Goal: Task Accomplishment & Management: Use online tool/utility

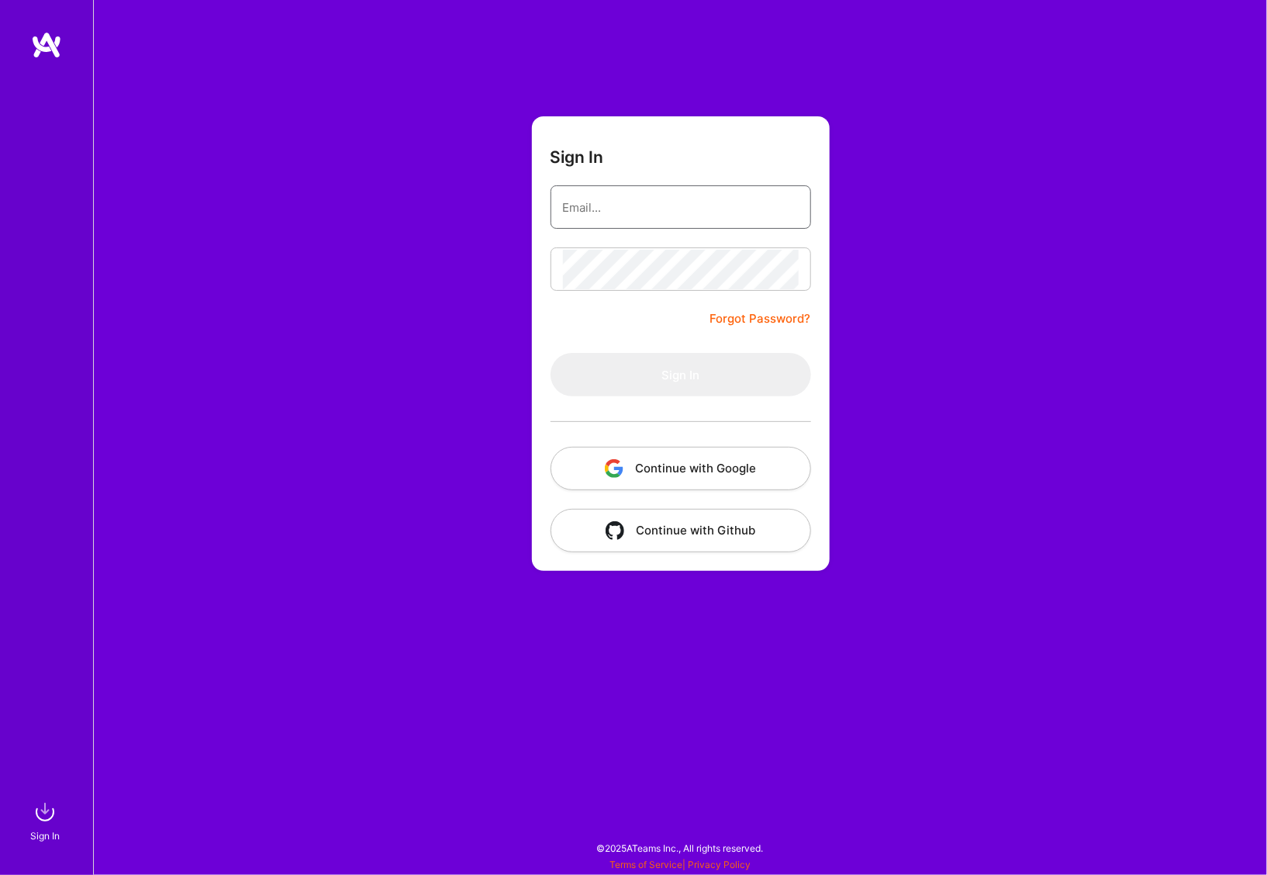
type input "[PERSON_NAME][EMAIL_ADDRESS][PERSON_NAME][DOMAIN_NAME]"
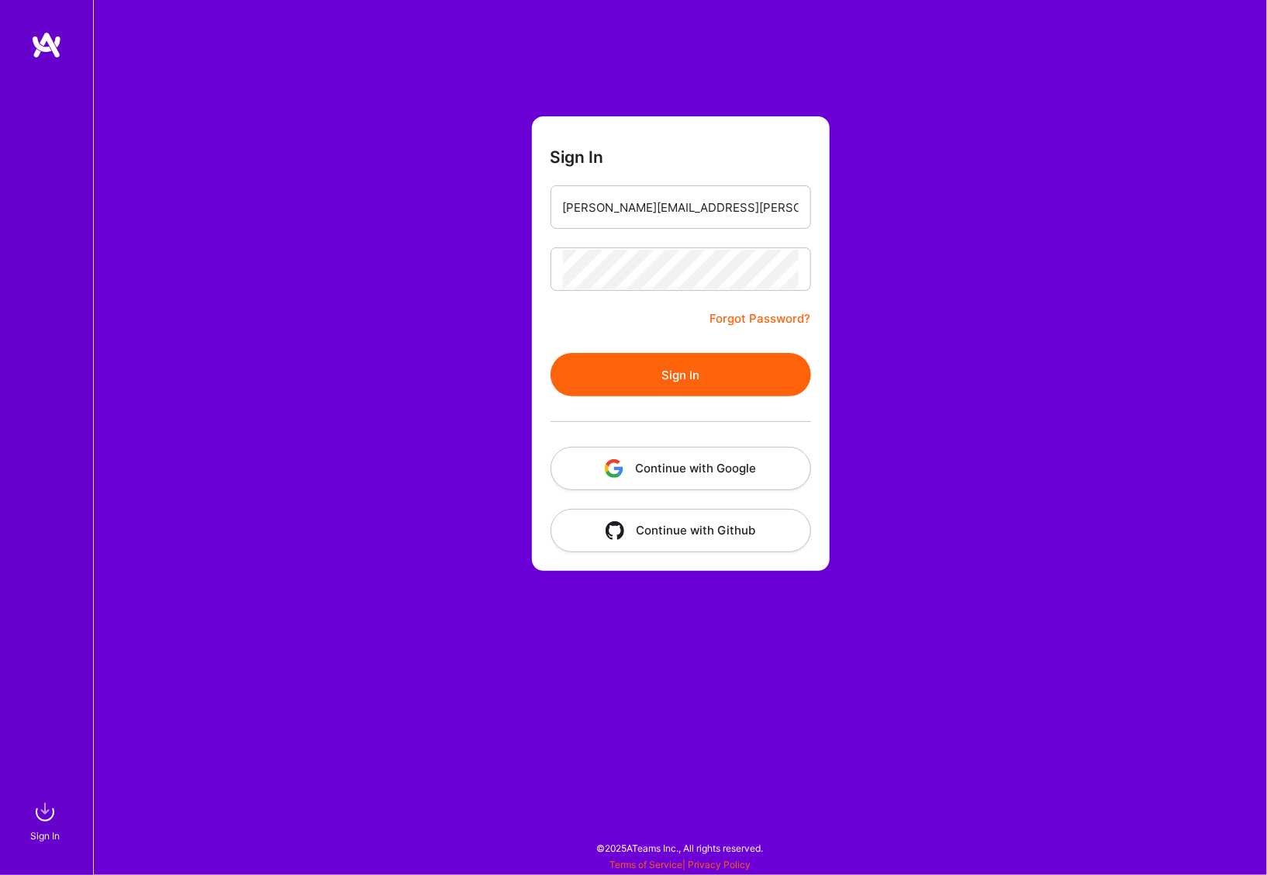
click at [661, 386] on button "Sign In" at bounding box center [680, 374] width 261 height 43
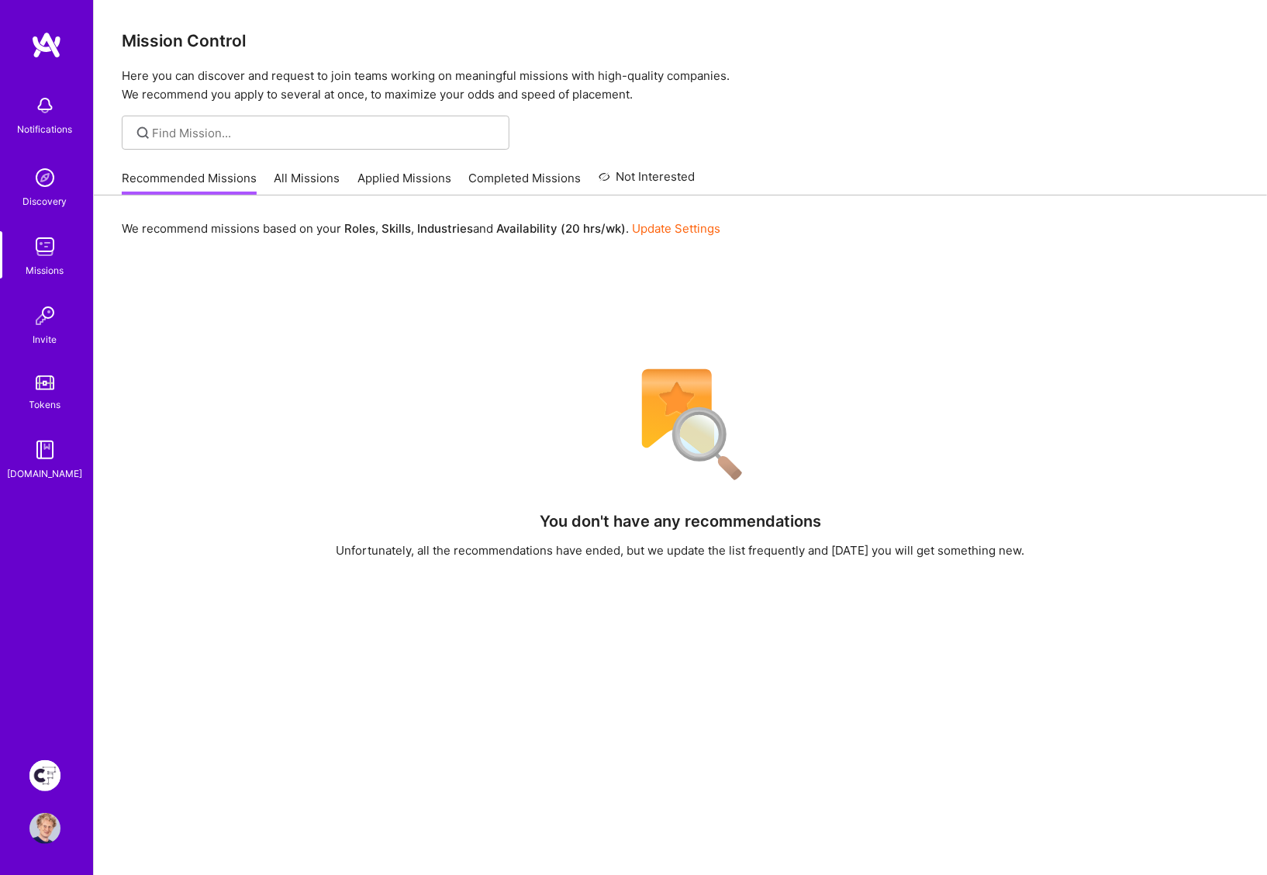
click at [56, 768] on img at bounding box center [44, 775] width 31 height 31
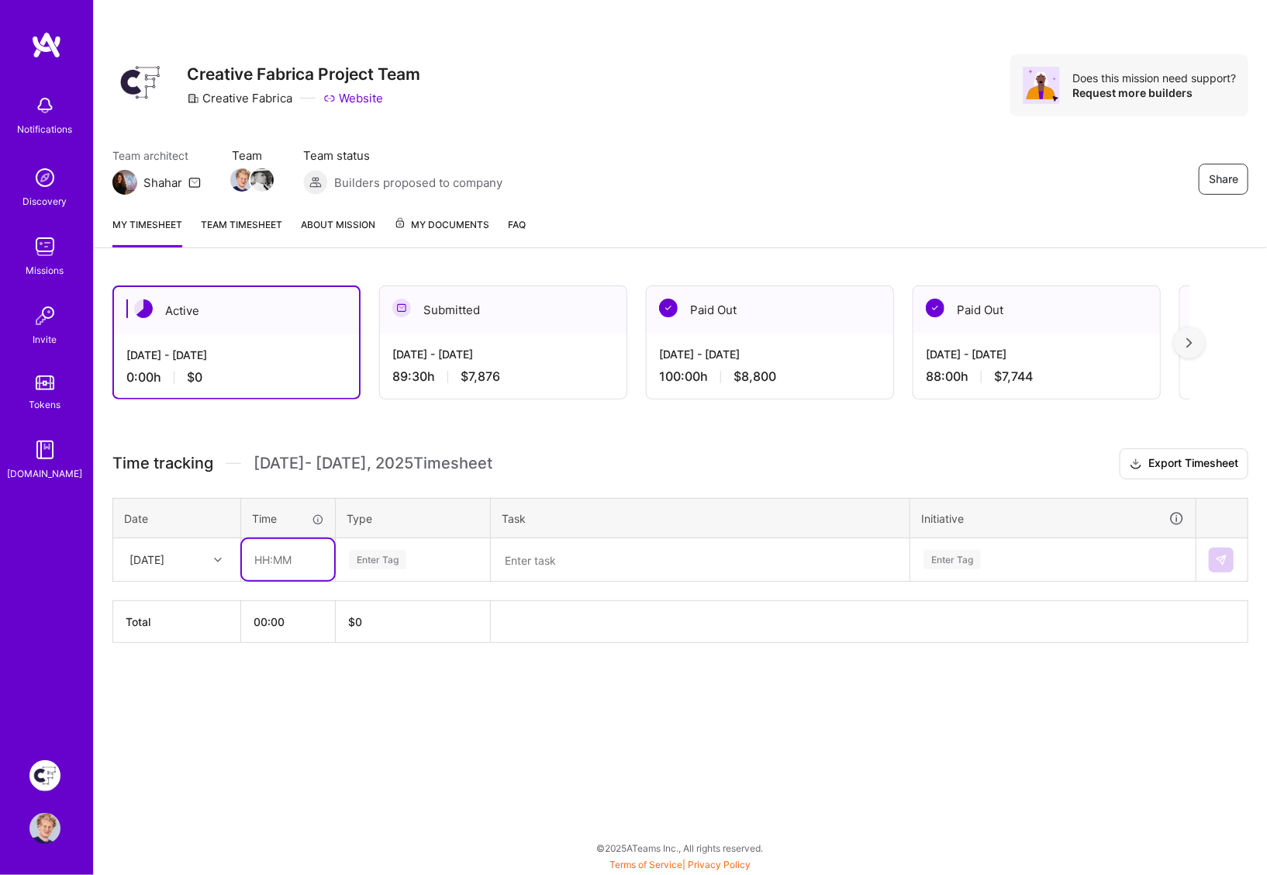
click at [283, 540] on input "text" at bounding box center [288, 559] width 92 height 41
type input "01:00"
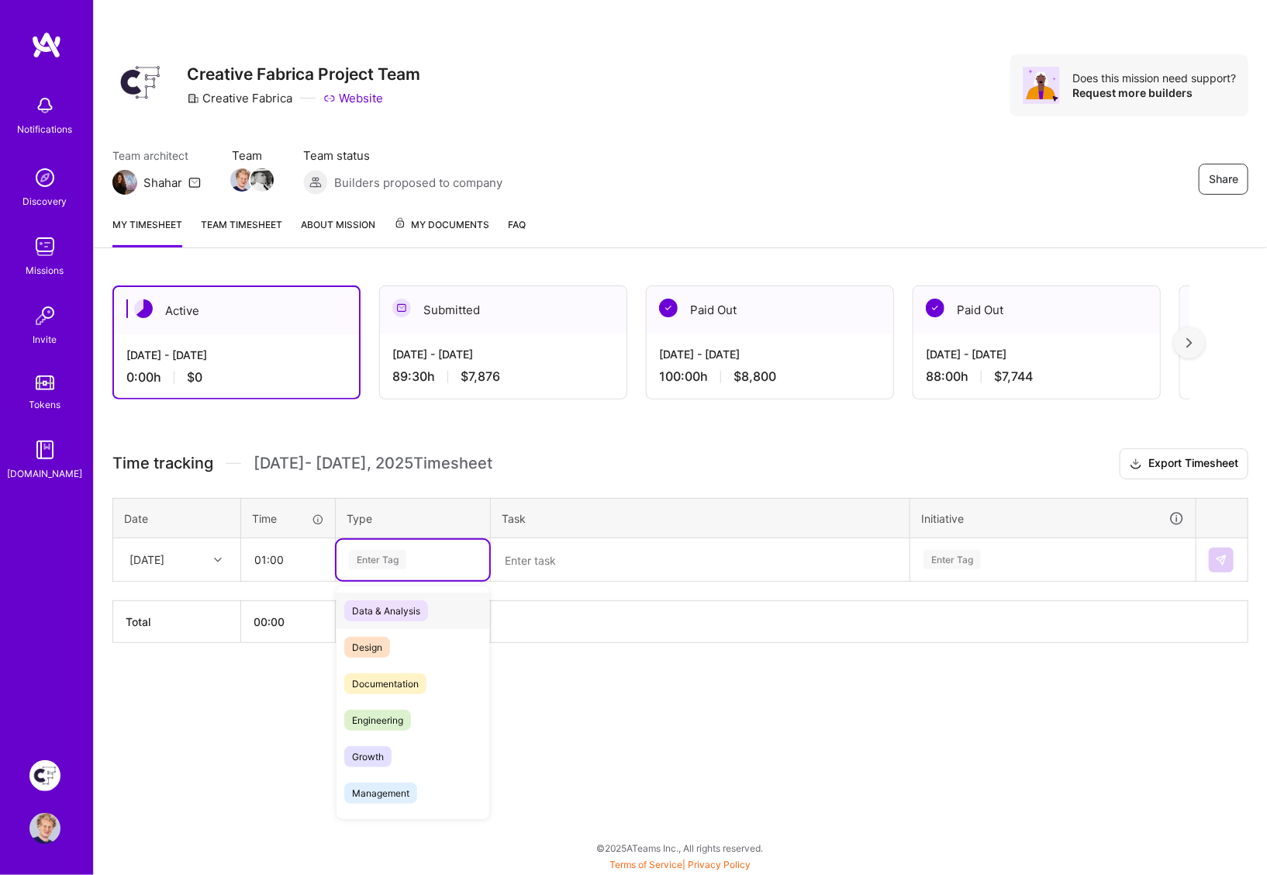
click at [388, 552] on div "Enter Tag" at bounding box center [377, 559] width 57 height 24
click at [371, 637] on span "Design" at bounding box center [367, 647] width 46 height 21
click at [536, 546] on textarea at bounding box center [700, 560] width 416 height 40
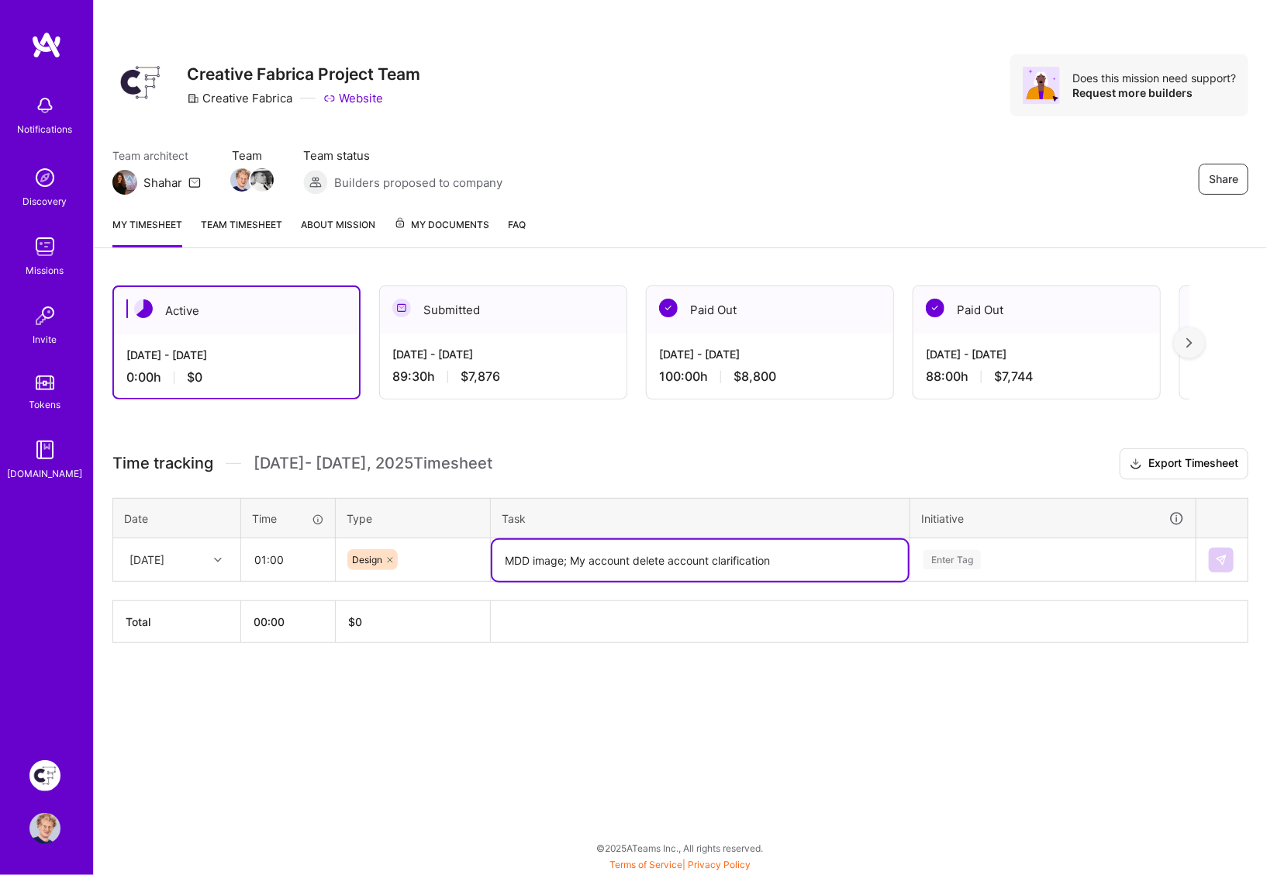
type textarea "MDD image; My account delete account clarification"
click at [944, 552] on div "Enter Tag" at bounding box center [1053, 560] width 284 height 40
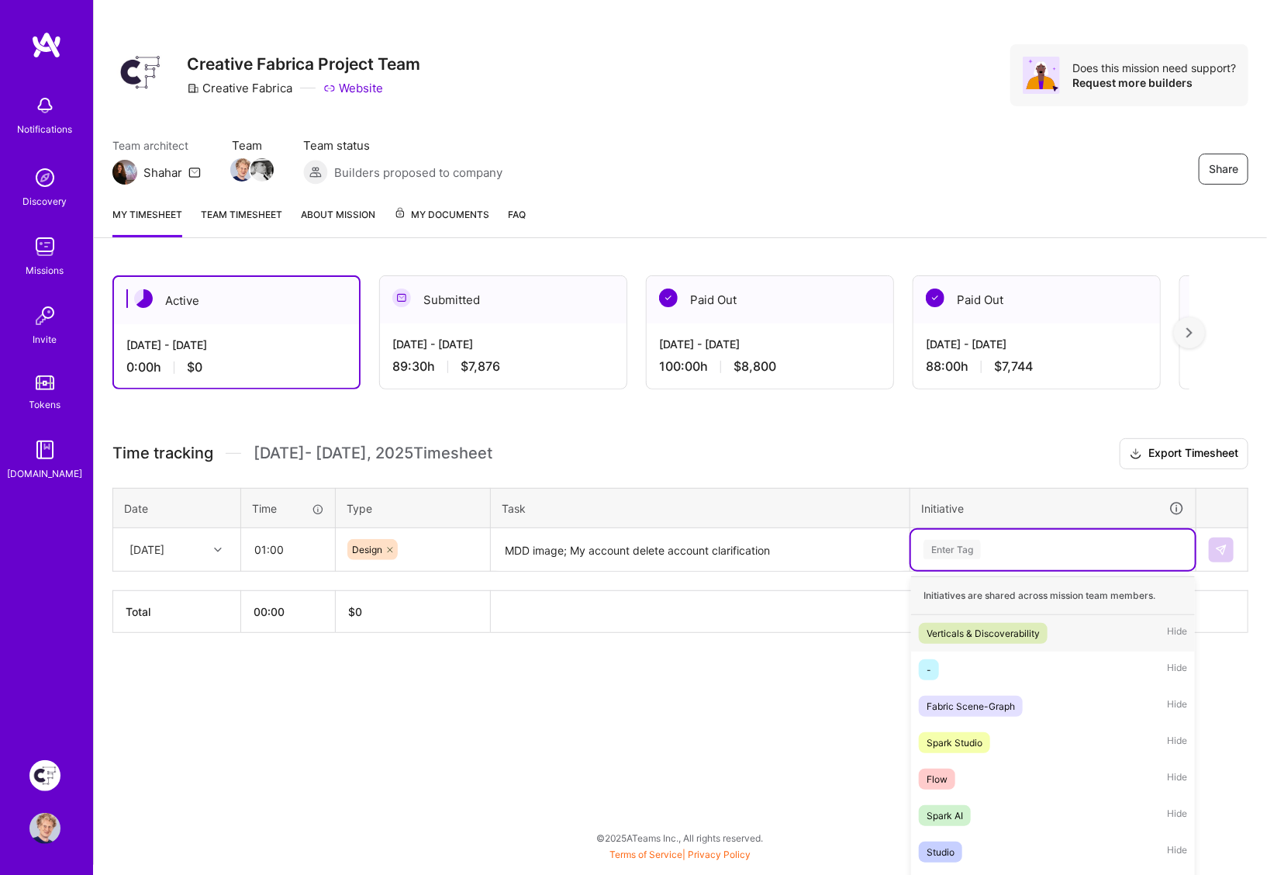
scroll to position [26, 0]
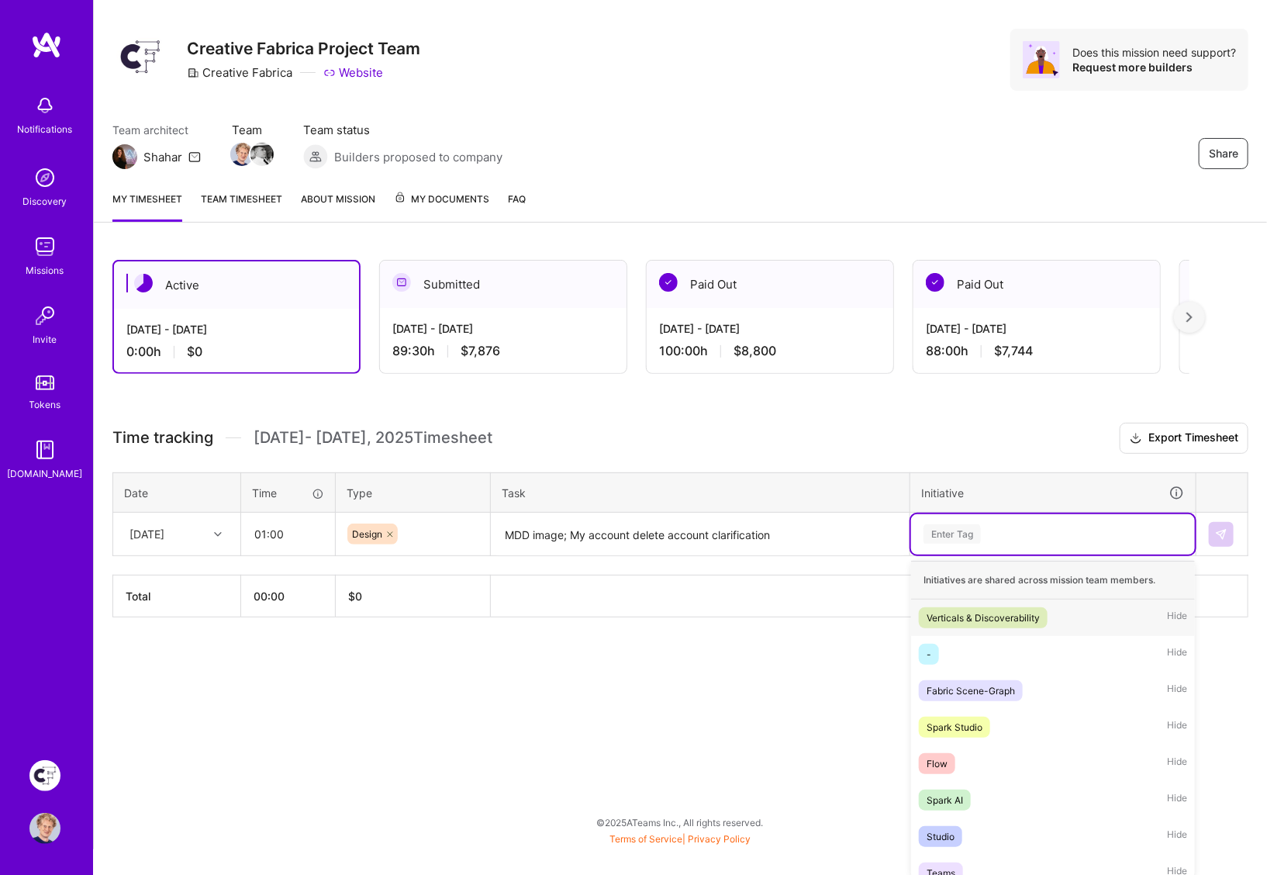
click at [961, 607] on span "Verticals & Discoverability" at bounding box center [983, 617] width 129 height 21
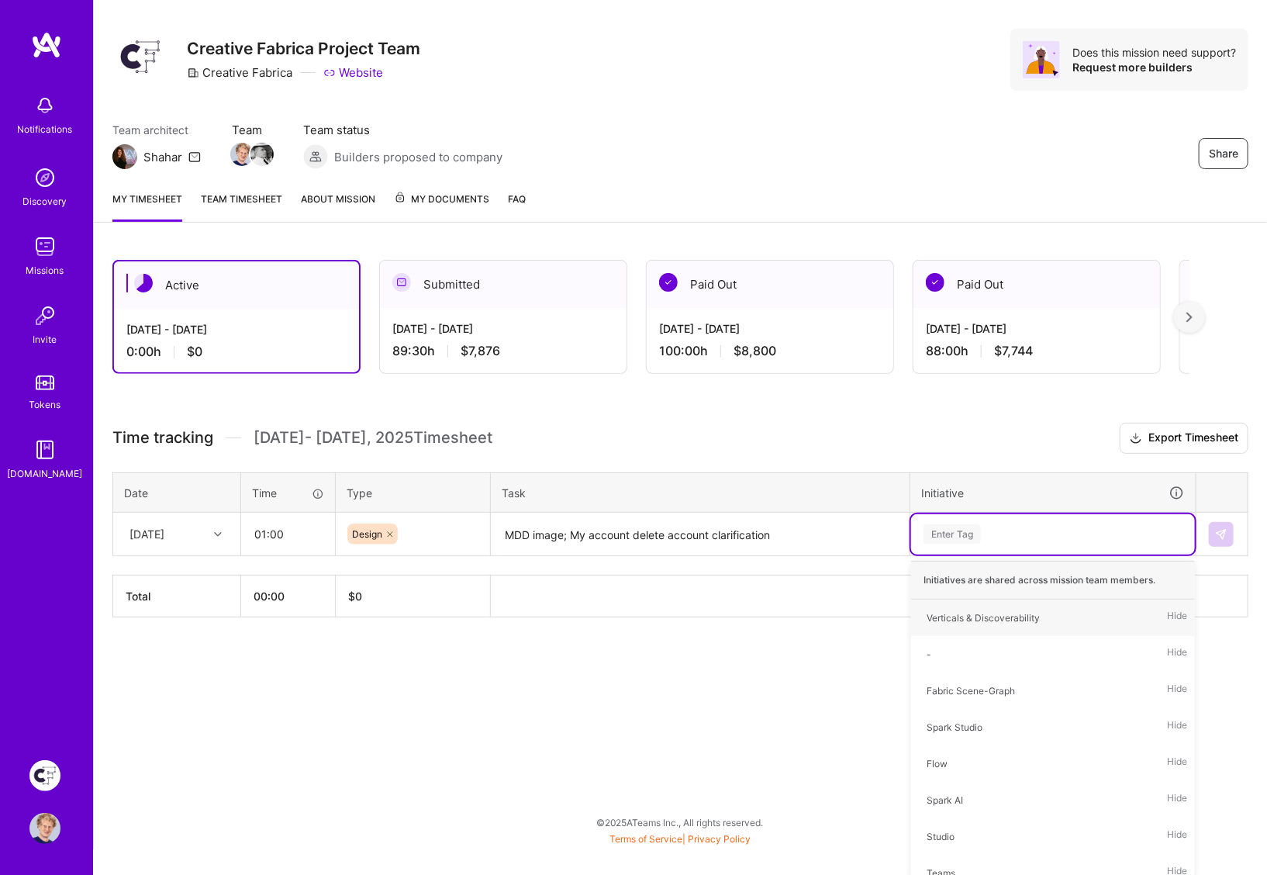
scroll to position [0, 0]
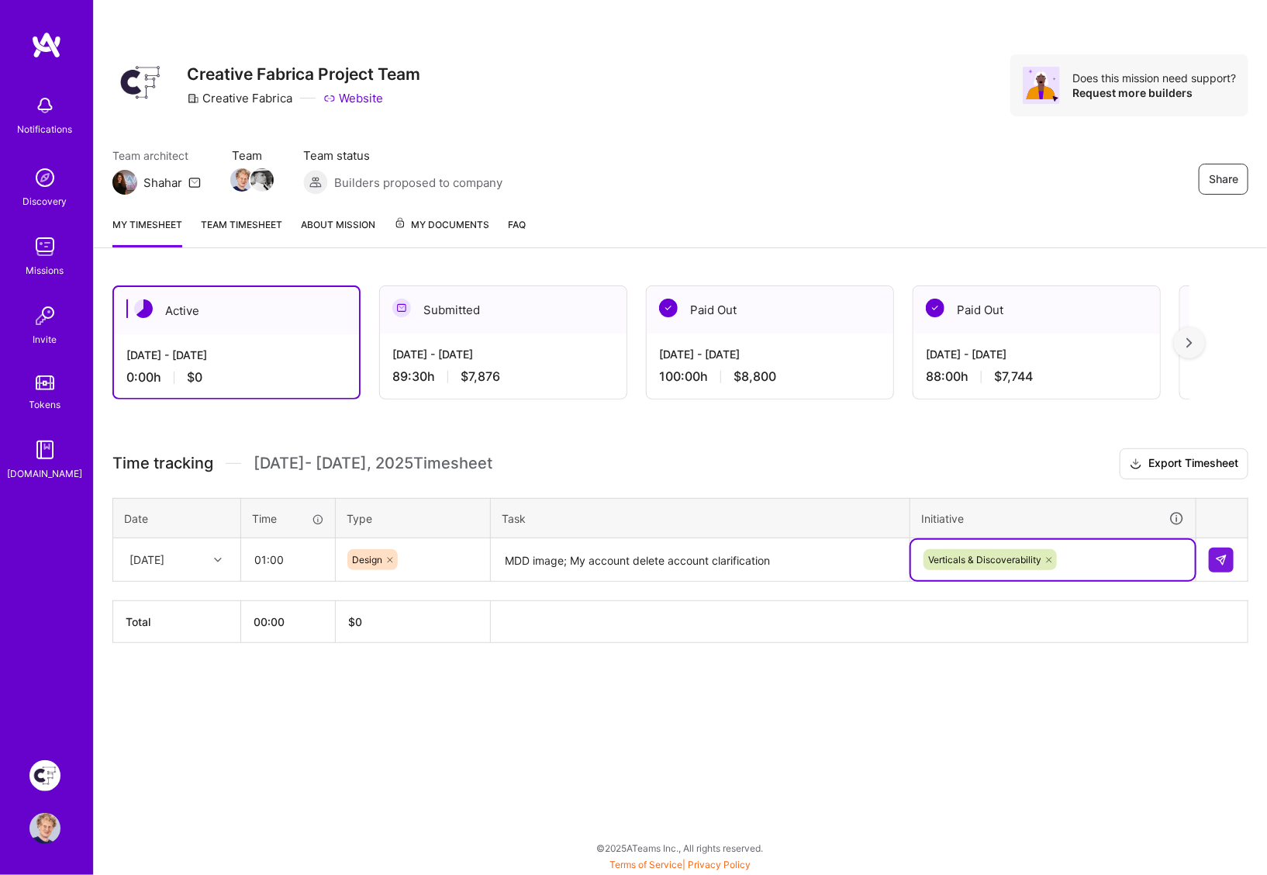
click at [991, 460] on h3 "Time tracking [DATE] - [DATE] Timesheet Export Timesheet" at bounding box center [680, 463] width 1136 height 31
click at [311, 554] on input "01:00" at bounding box center [288, 559] width 92 height 41
click at [1220, 554] on img at bounding box center [1221, 560] width 12 height 12
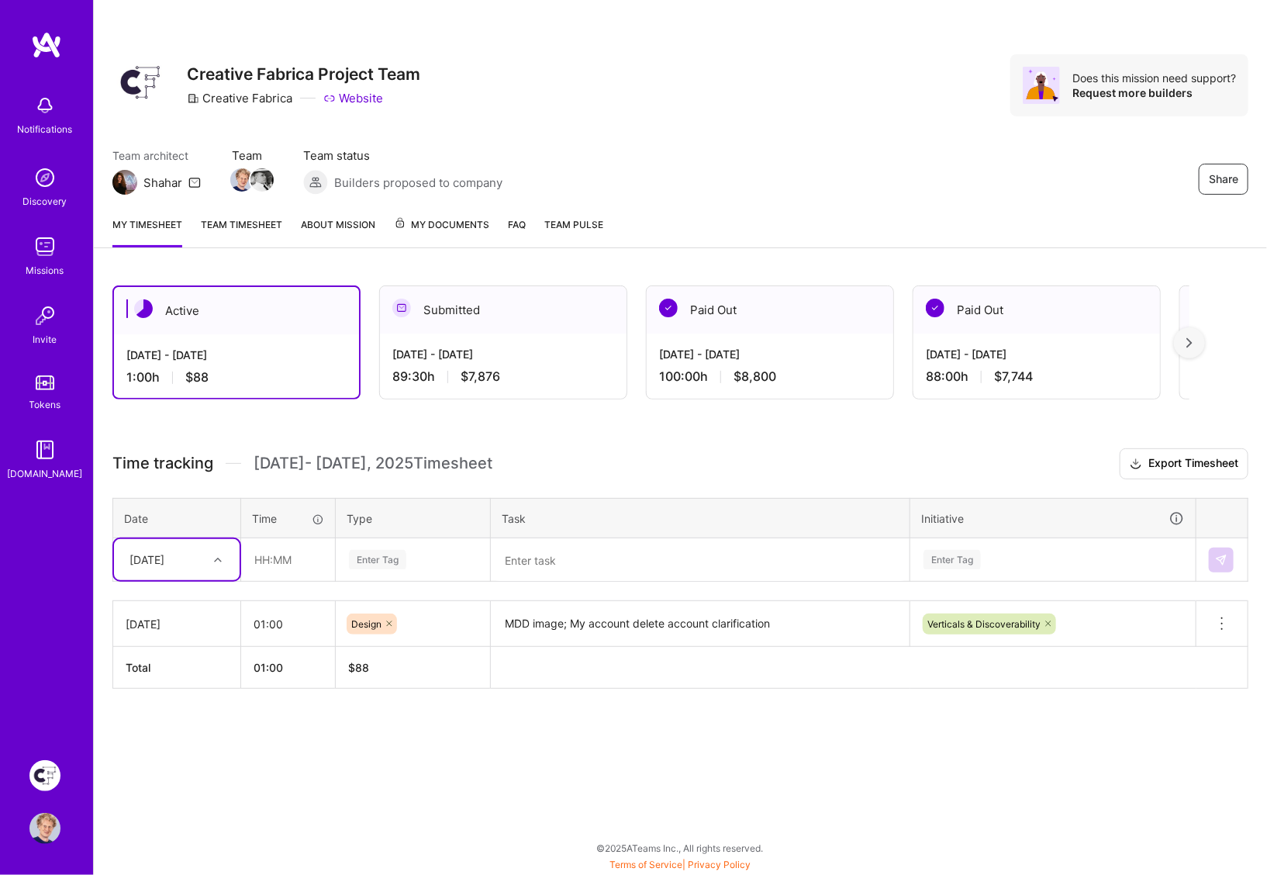
click at [53, 53] on img at bounding box center [46, 45] width 31 height 28
